Goal: Navigation & Orientation: Find specific page/section

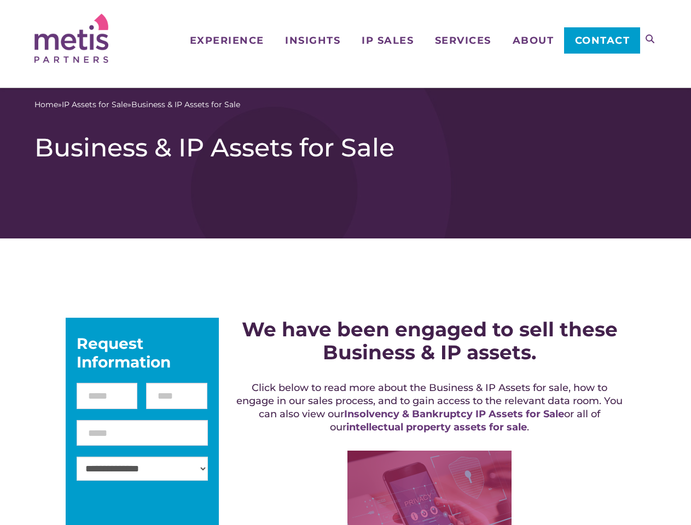
click at [650, 39] on icon at bounding box center [650, 38] width 9 height 9
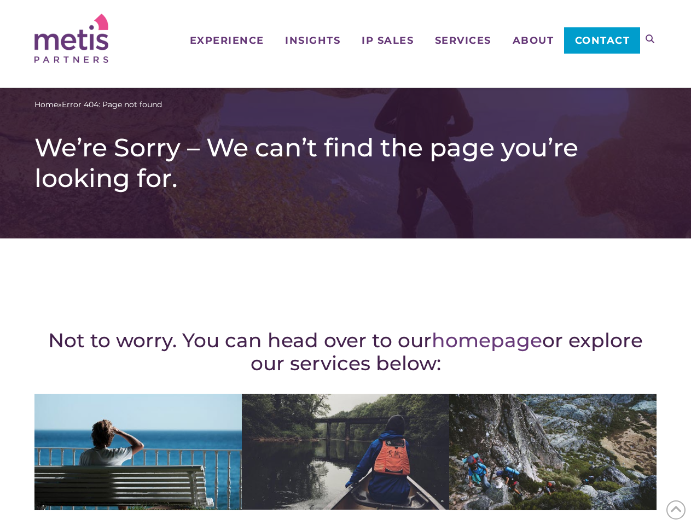
click at [345, 263] on div "Not to worry. You can head over to our homepage or explore our services below: …" at bounding box center [345, 478] width 622 height 436
click at [650, 39] on icon at bounding box center [650, 38] width 9 height 9
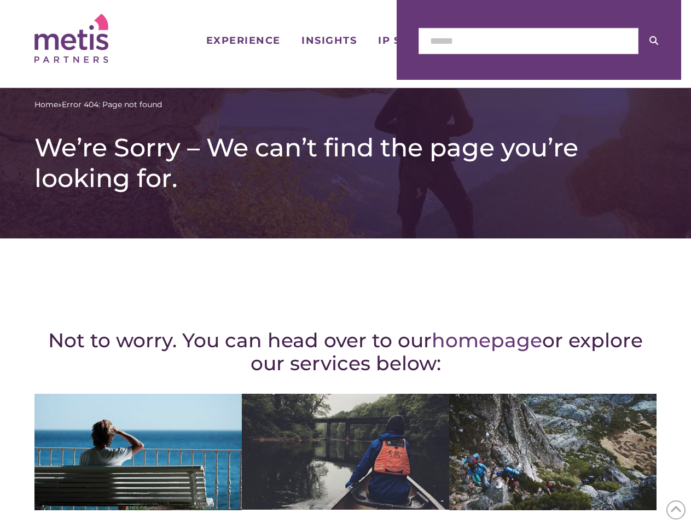
click at [676, 510] on icon at bounding box center [676, 510] width 12 height 17
